Goal: Task Accomplishment & Management: Manage account settings

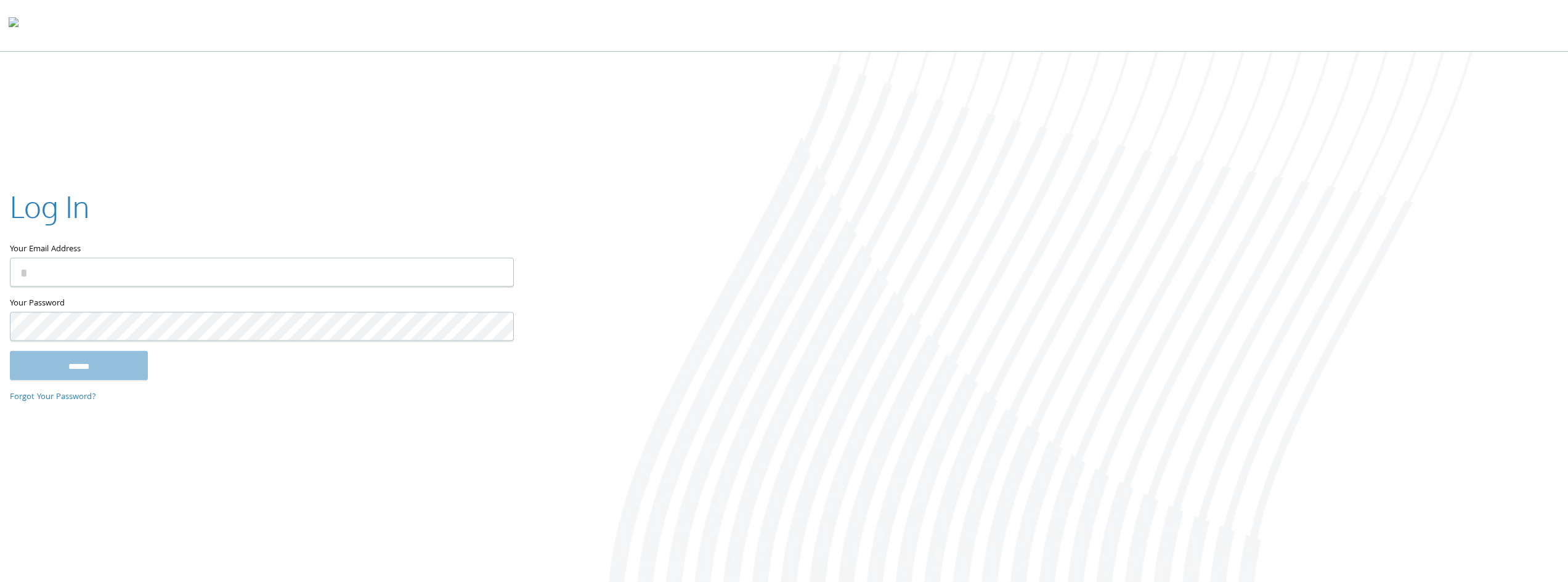
click at [496, 271] on keeper-lock "Open Keeper Popup" at bounding box center [496, 272] width 15 height 15
type input "**********"
click at [98, 366] on input "******" at bounding box center [79, 365] width 138 height 30
